Goal: Task Accomplishment & Management: Use online tool/utility

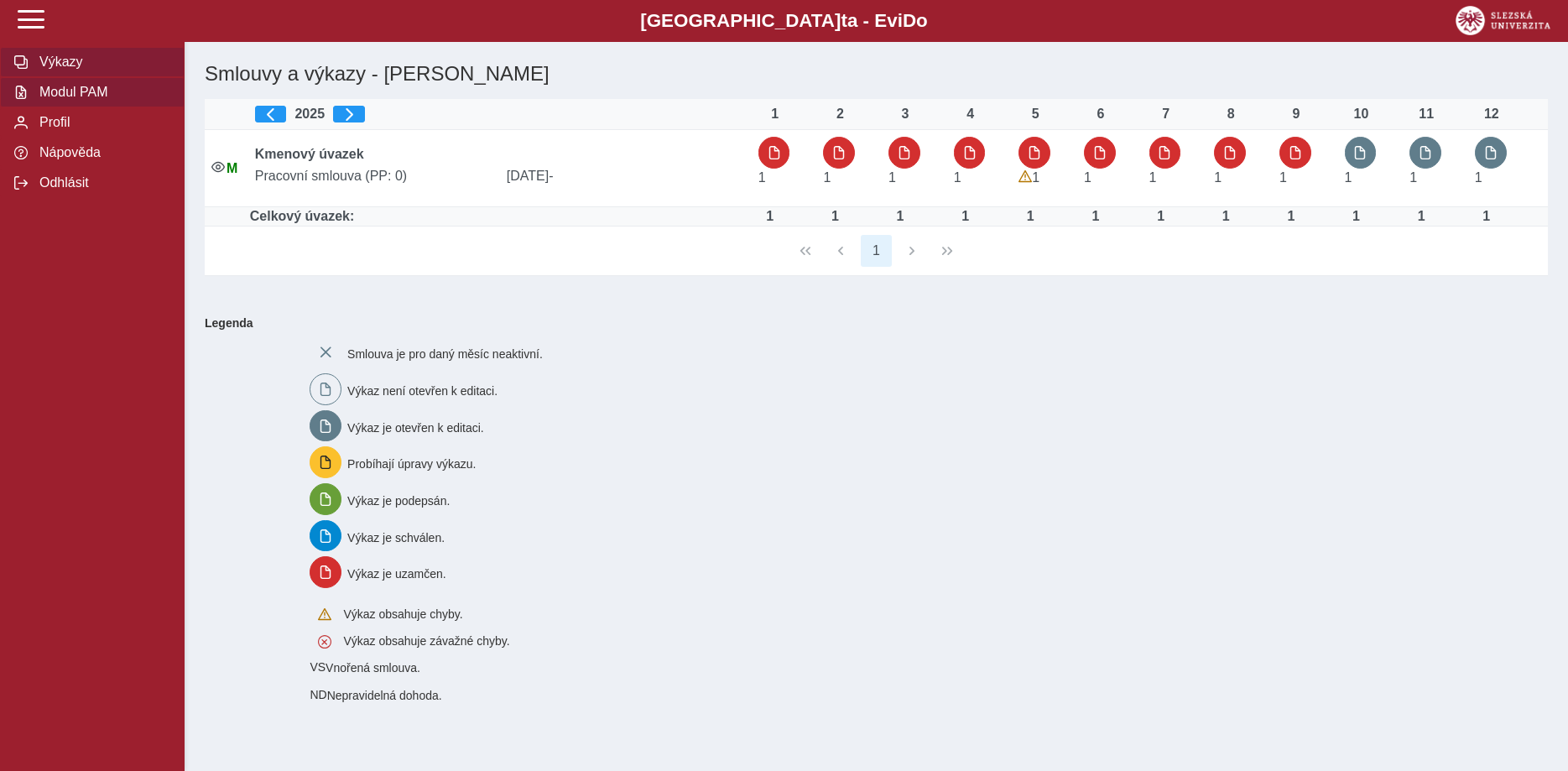
click at [85, 100] on span "Modul PAM" at bounding box center [102, 92] width 136 height 15
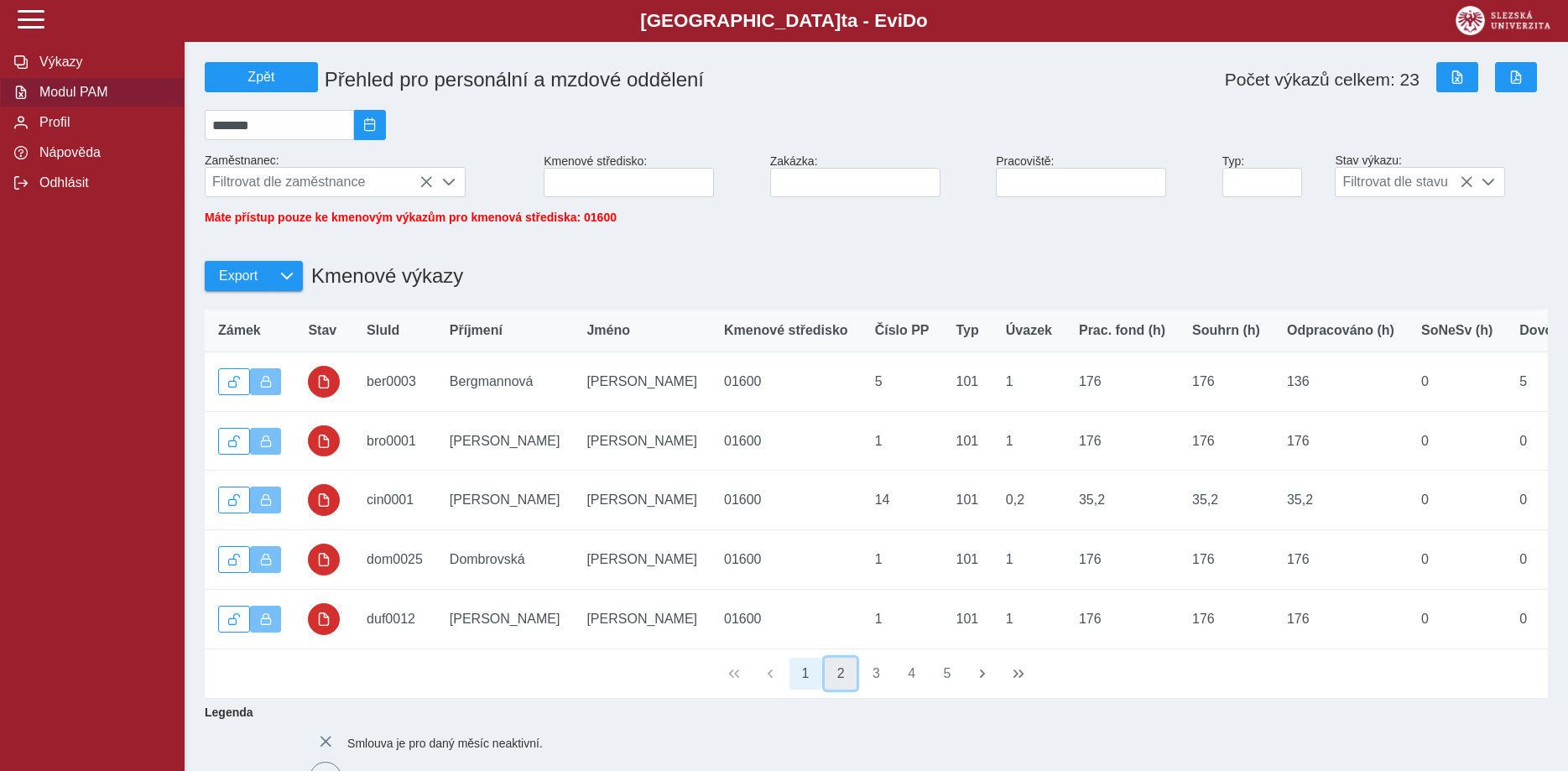
click at [842, 690] on button "2" at bounding box center [840, 673] width 32 height 32
click at [871, 688] on button "3" at bounding box center [876, 673] width 32 height 32
click at [906, 689] on button "4" at bounding box center [911, 673] width 32 height 32
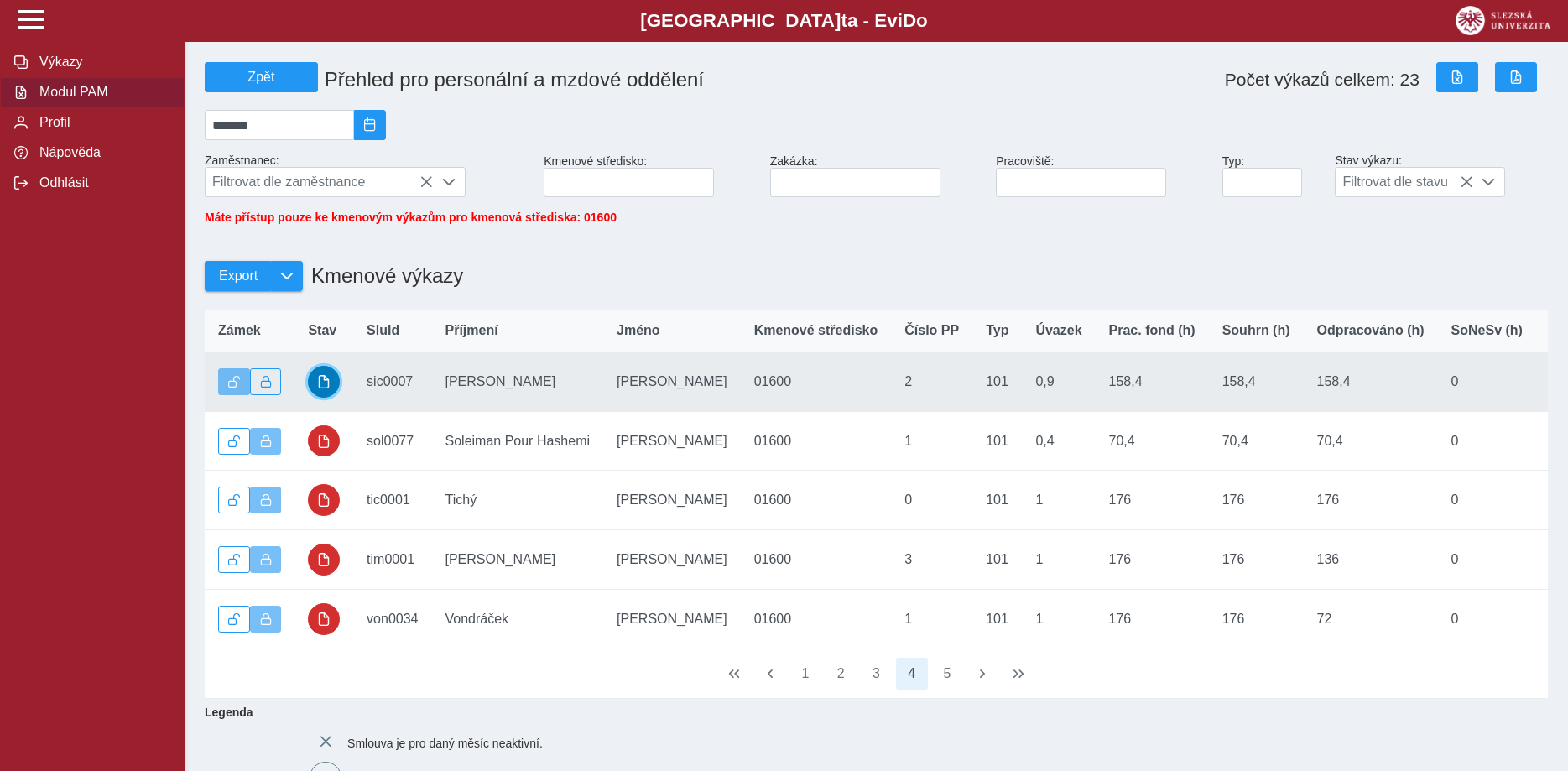
click at [323, 388] on span "button" at bounding box center [323, 381] width 13 height 13
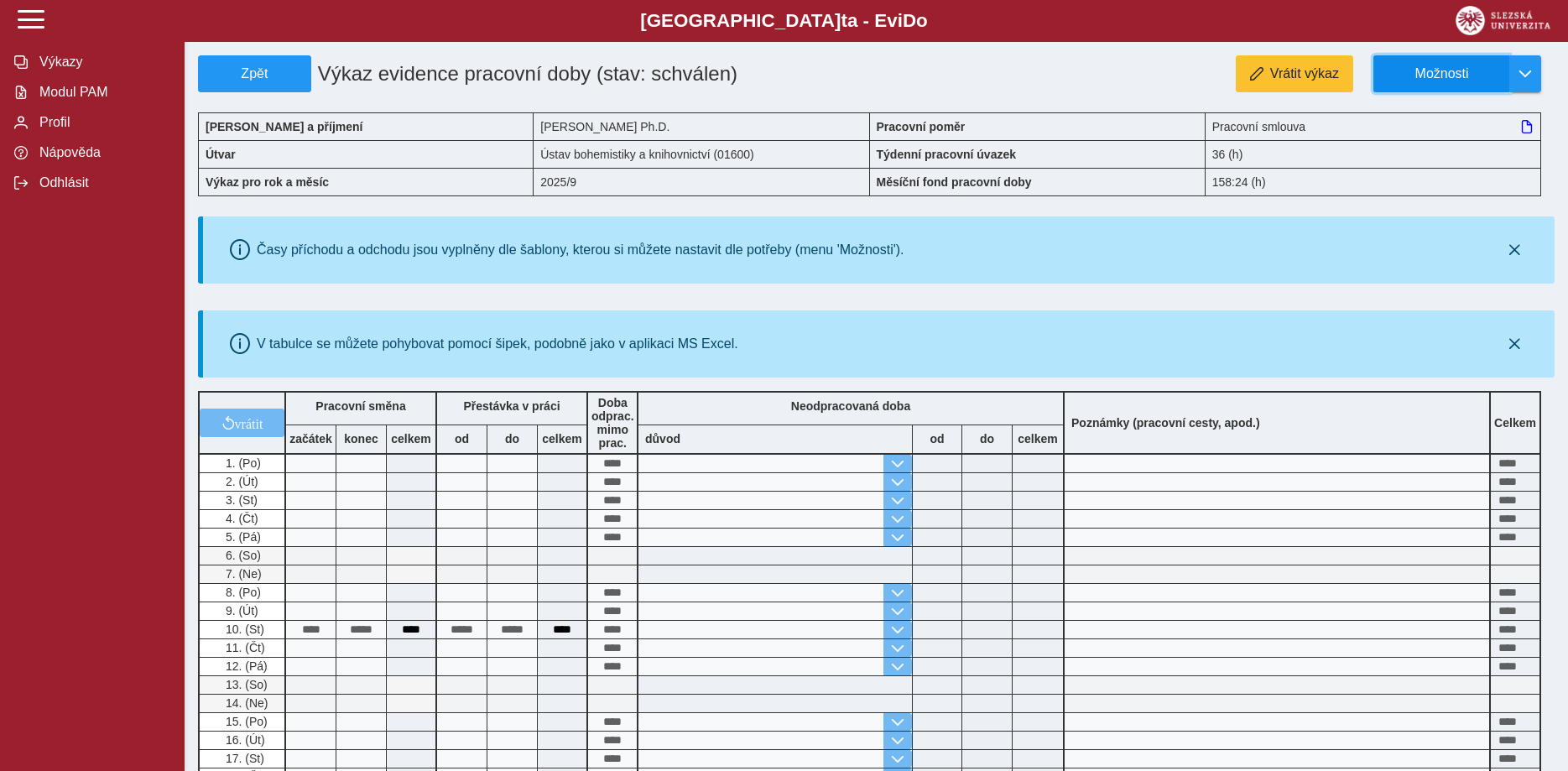
click at [1419, 75] on span "Možnosti" at bounding box center [1442, 73] width 108 height 15
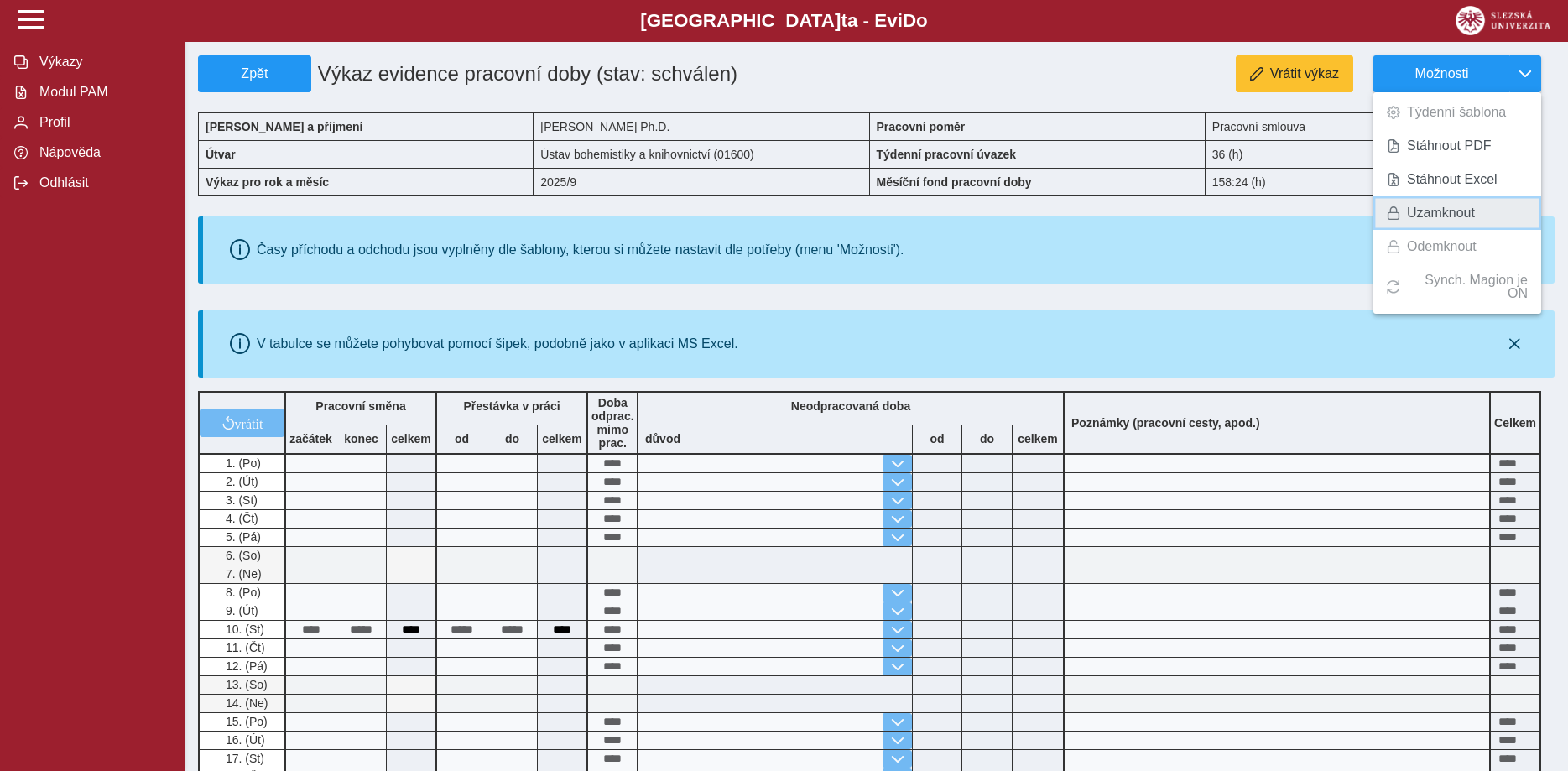
click at [1416, 209] on span "Uzamknout" at bounding box center [1441, 212] width 68 height 13
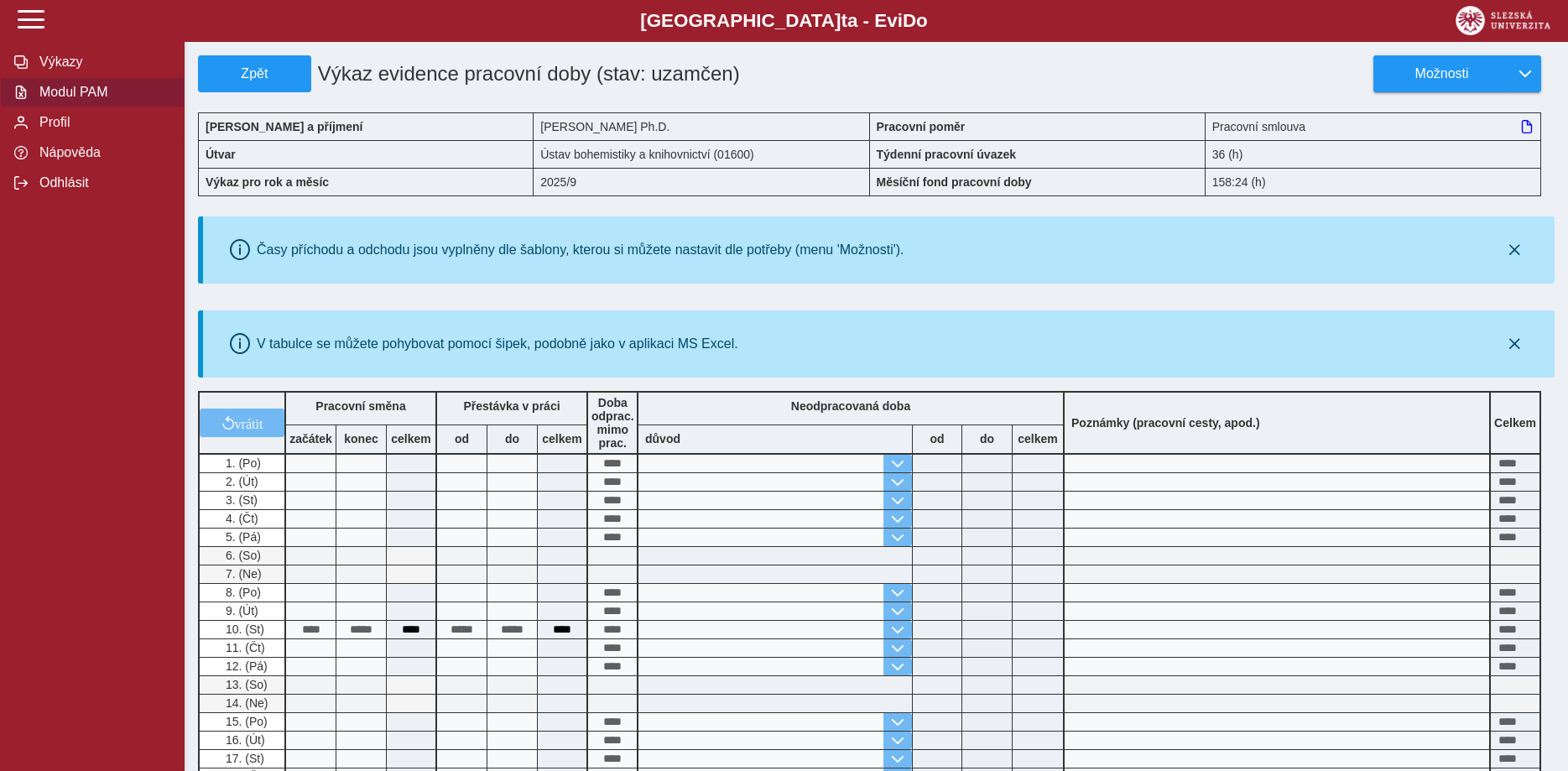
click at [51, 100] on span "Modul PAM" at bounding box center [102, 92] width 136 height 15
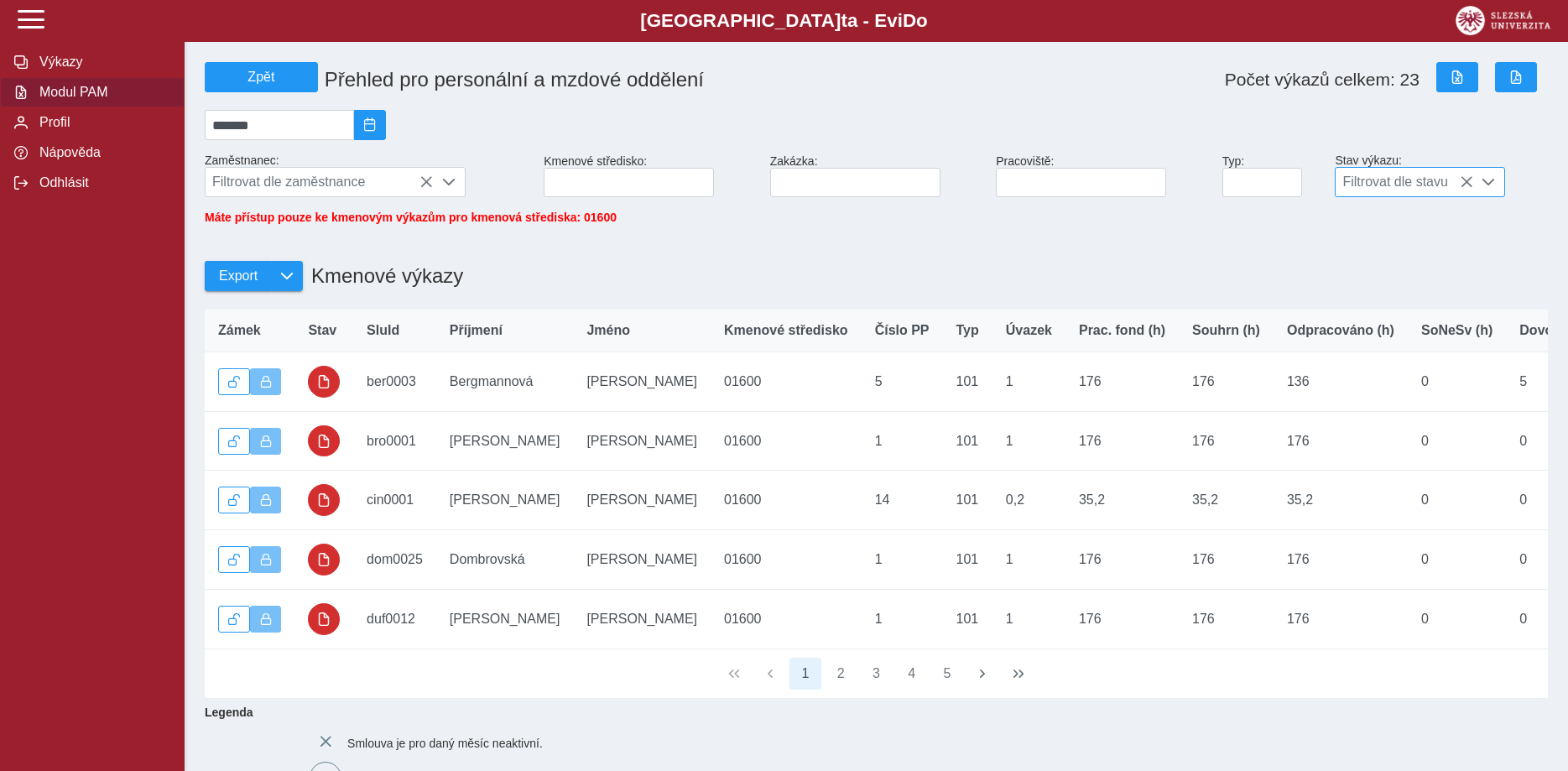
click at [1486, 187] on span at bounding box center [1487, 181] width 13 height 13
click at [1034, 90] on div "Počet výkazů celkem: 23" at bounding box center [1260, 79] width 566 height 48
click at [1452, 79] on span "button" at bounding box center [1456, 76] width 13 height 13
click at [1509, 71] on button "button" at bounding box center [1515, 77] width 42 height 30
